Goal: Find contact information: Find contact information

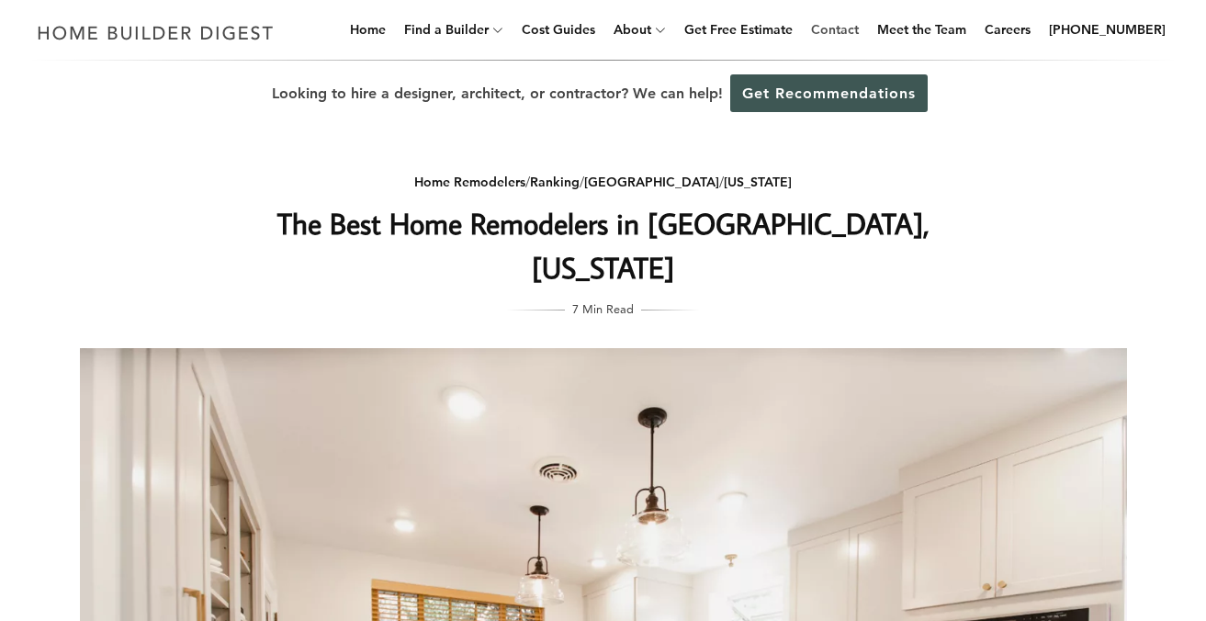
click at [866, 33] on link "Contact" at bounding box center [835, 29] width 62 height 59
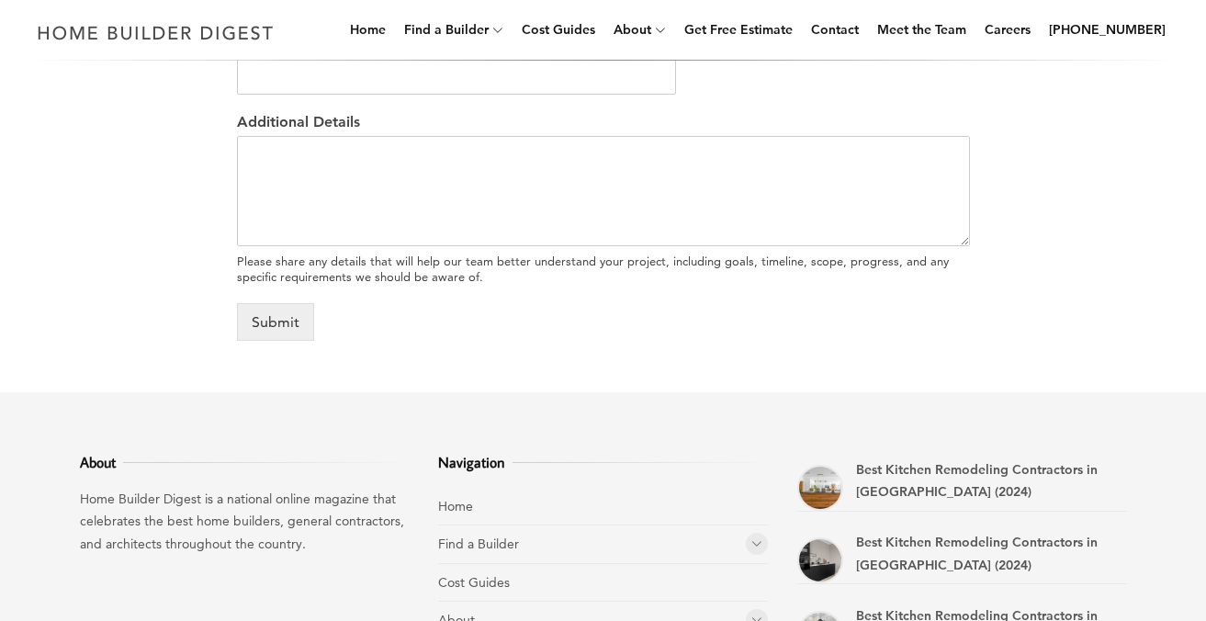
scroll to position [934, 0]
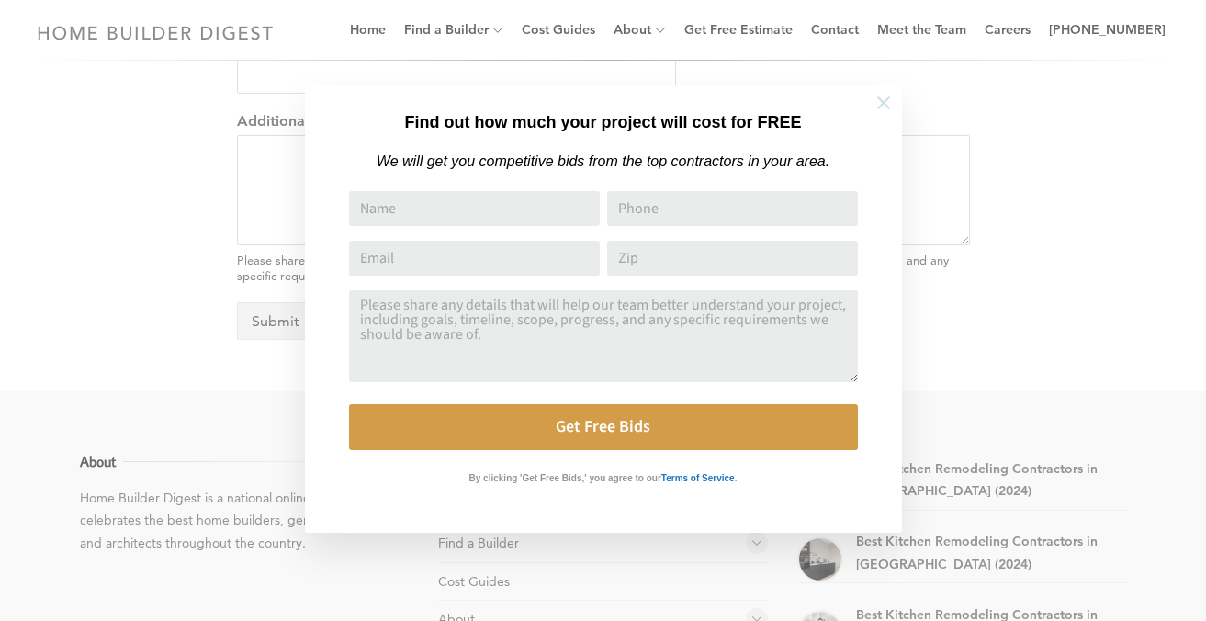
click at [882, 103] on icon at bounding box center [883, 102] width 13 height 13
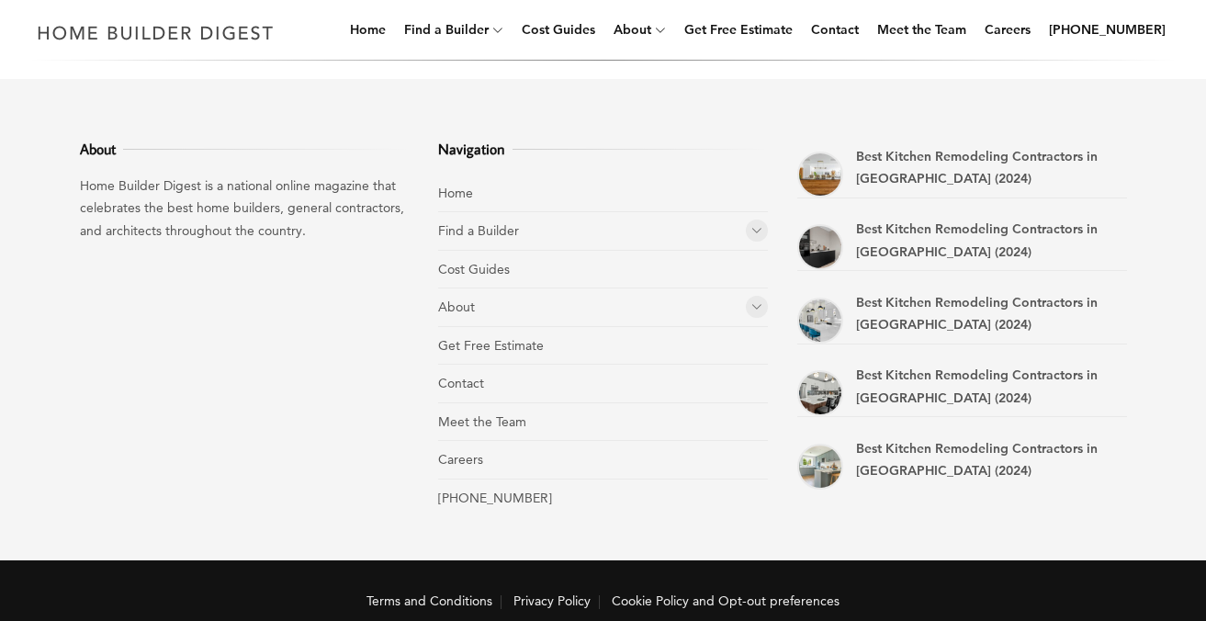
scroll to position [1263, 0]
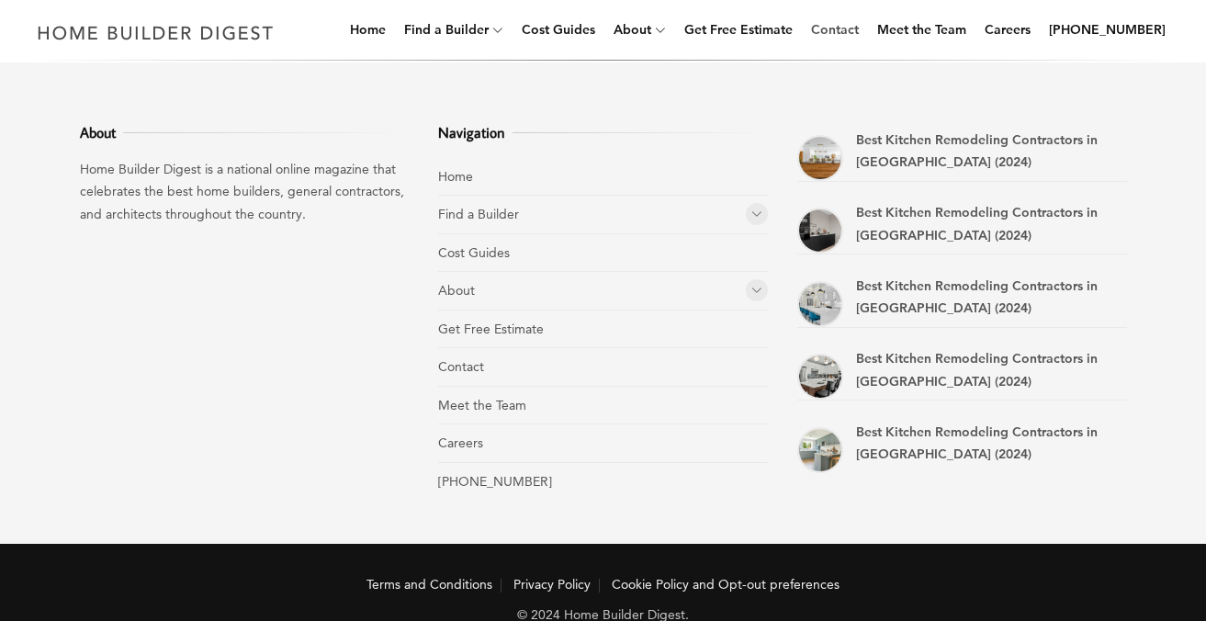
click at [861, 25] on link "Contact" at bounding box center [835, 29] width 62 height 59
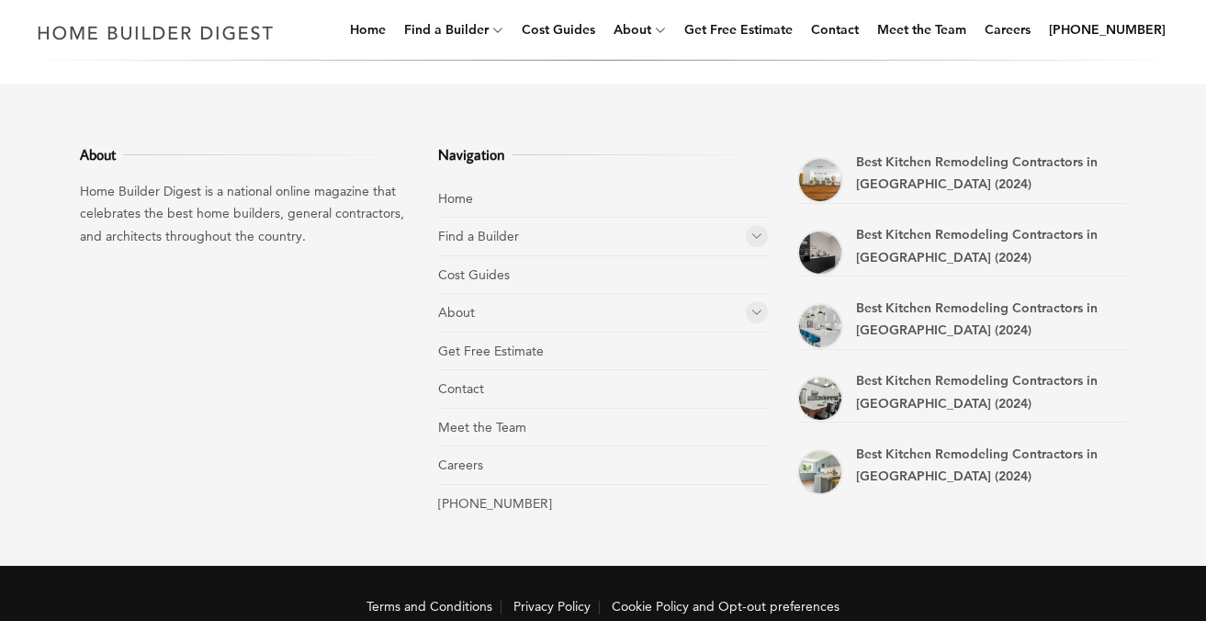
scroll to position [1242, 0]
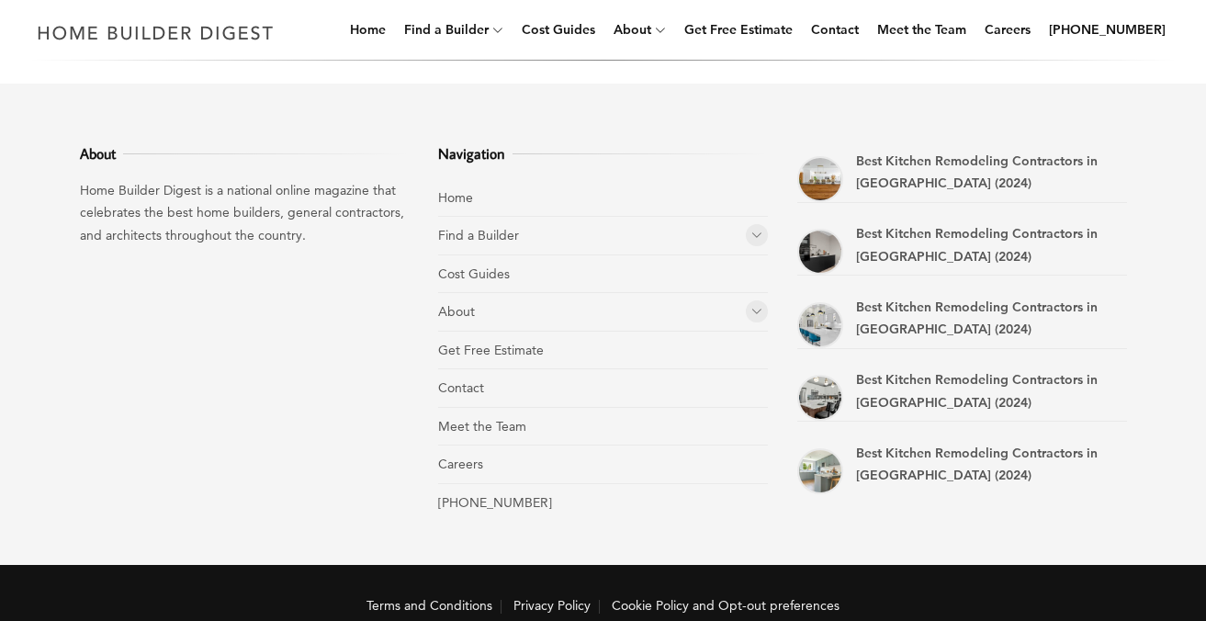
click at [758, 314] on icon at bounding box center [756, 311] width 11 height 14
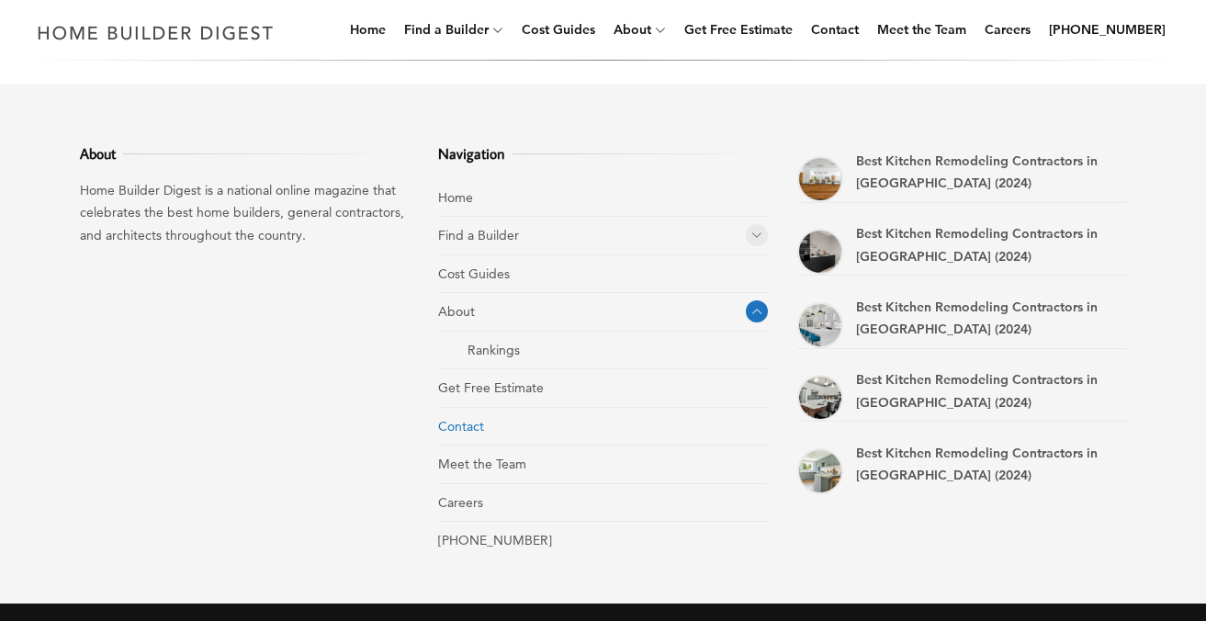
click at [465, 424] on link "Contact" at bounding box center [461, 426] width 46 height 17
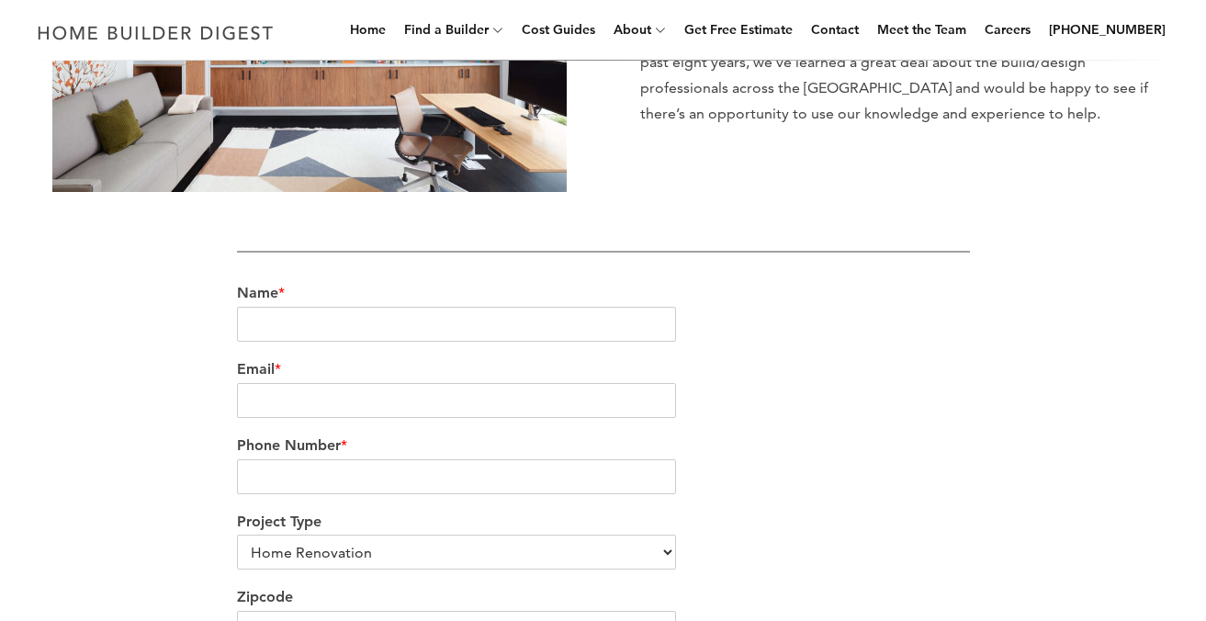
scroll to position [1299, 0]
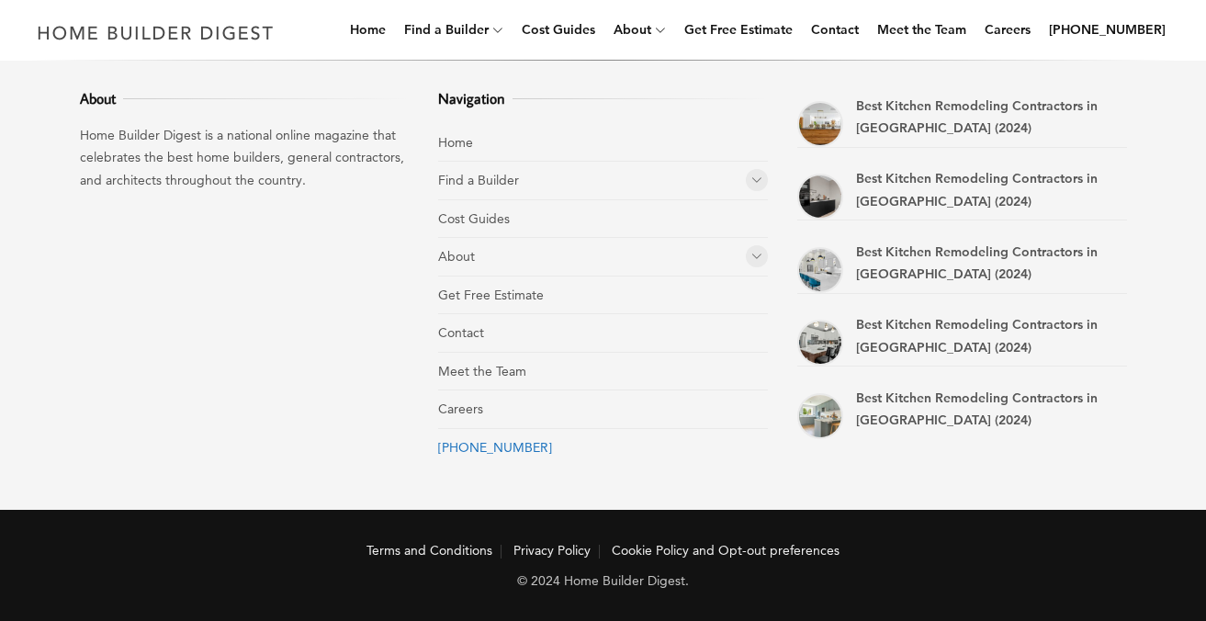
click at [487, 448] on link "[PHONE_NUMBER]" at bounding box center [495, 447] width 114 height 17
drag, startPoint x: 553, startPoint y: 442, endPoint x: 425, endPoint y: 448, distance: 127.8
click at [425, 448] on div "About Home Builder Digest is a national online magazine that celebrates the bes…" at bounding box center [604, 269] width 1106 height 482
copy link "[PHONE_NUMBER]"
click at [456, 411] on link "Careers" at bounding box center [460, 408] width 45 height 17
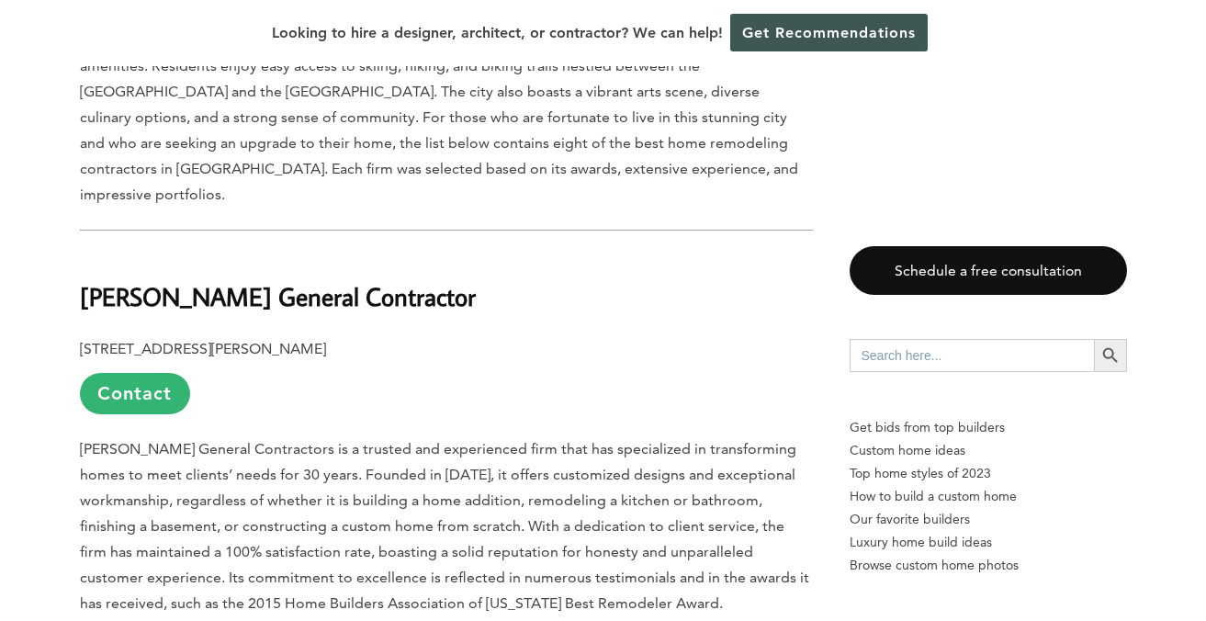
scroll to position [1020, 0]
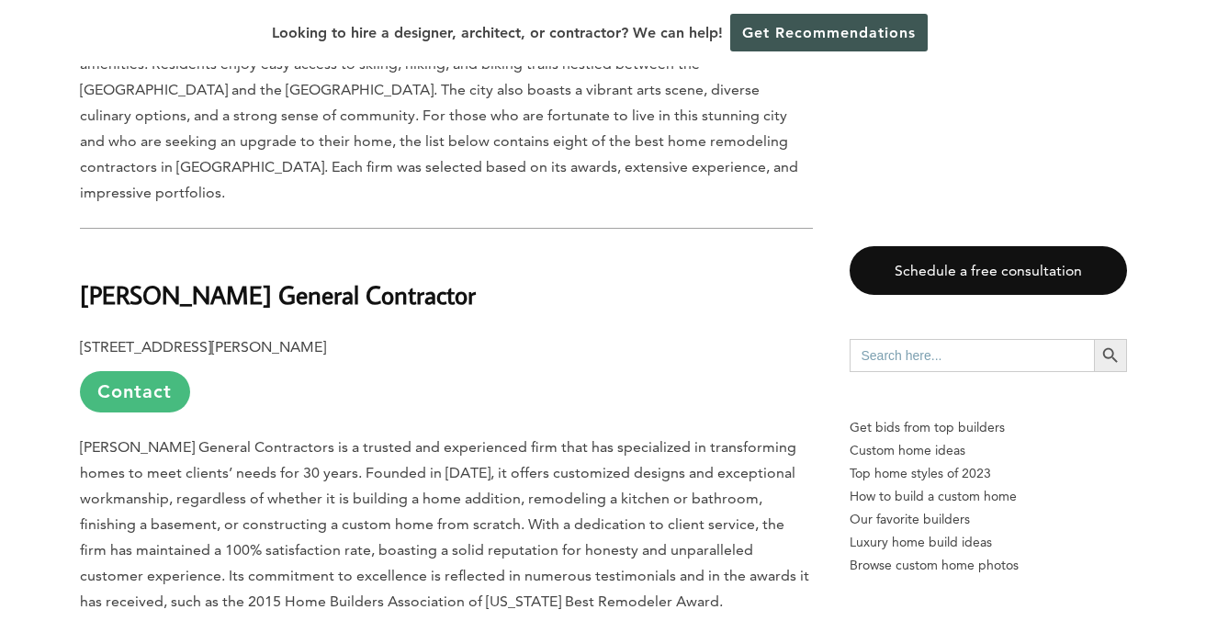
click at [136, 371] on link "Contact" at bounding box center [135, 391] width 110 height 41
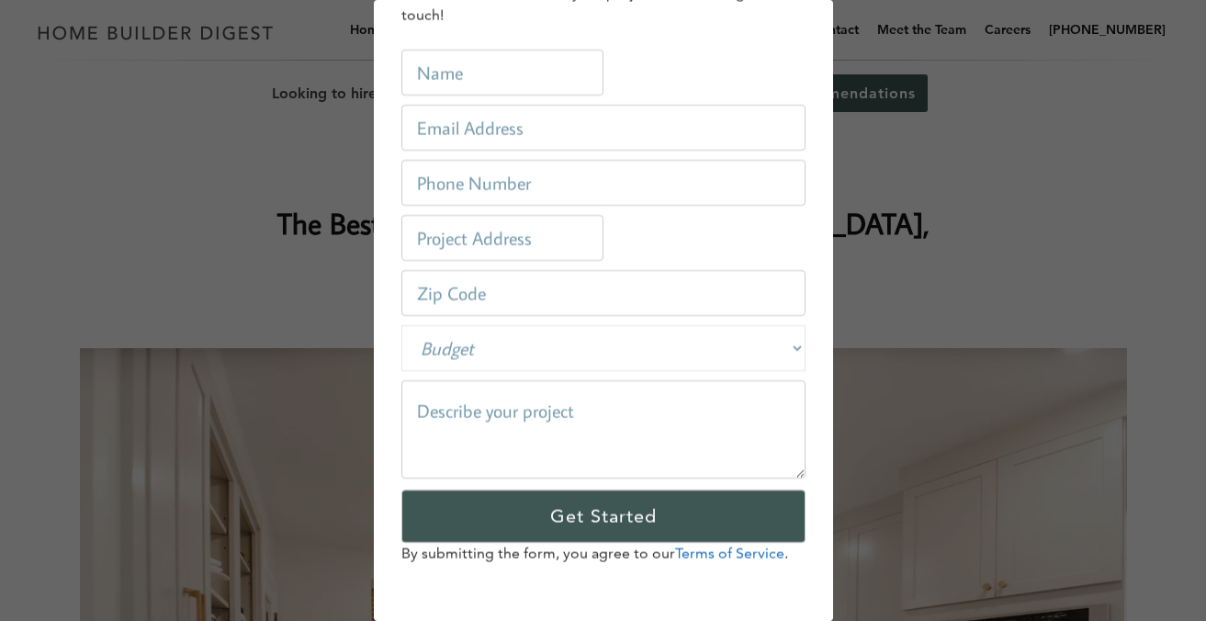
scroll to position [0, 0]
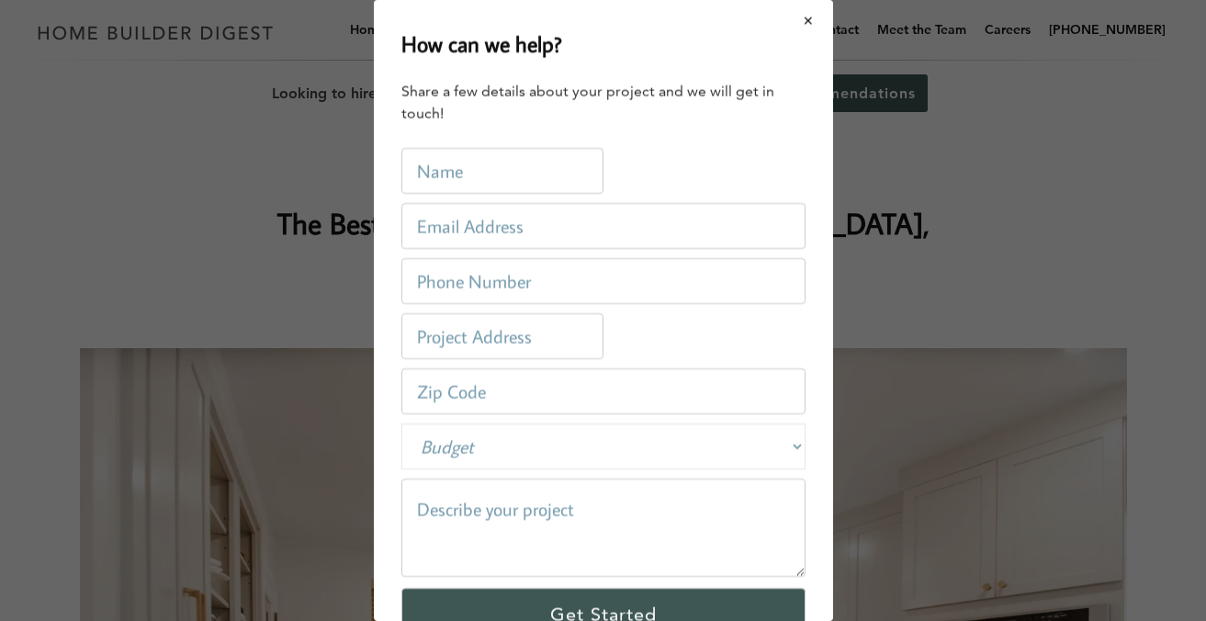
click at [805, 29] on button "Close modal" at bounding box center [808, 21] width 49 height 39
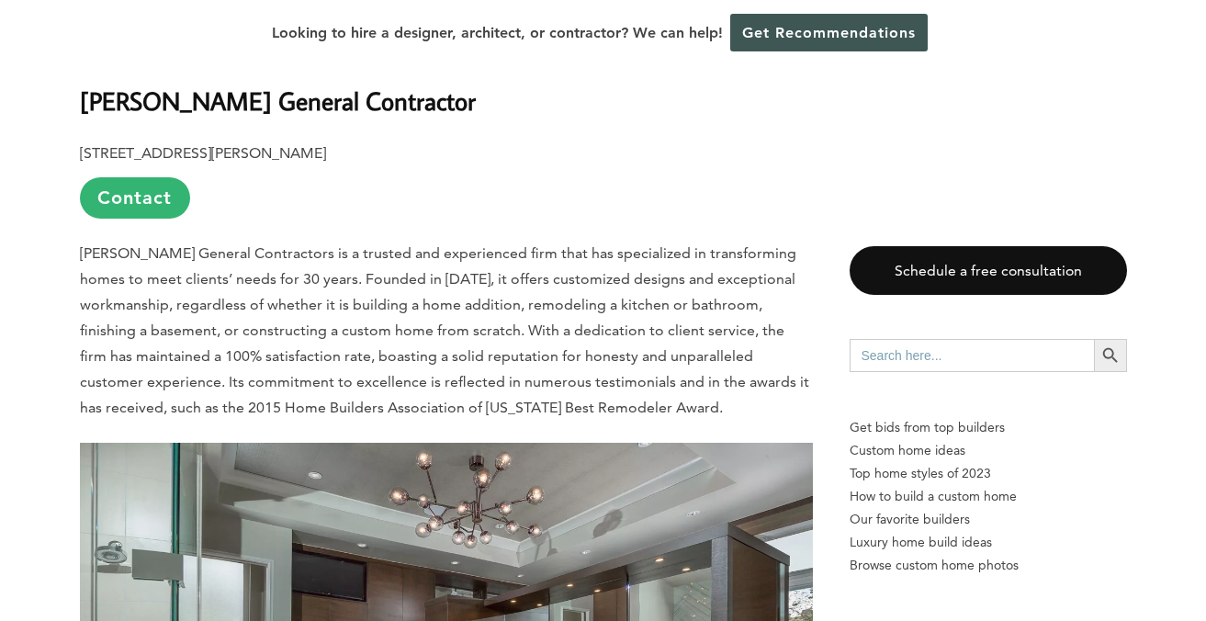
scroll to position [1154, 0]
